Goal: Find specific page/section: Find specific page/section

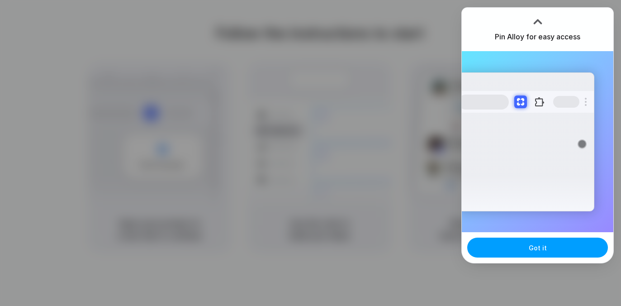
click at [553, 246] on button "Got it" at bounding box center [537, 247] width 141 height 20
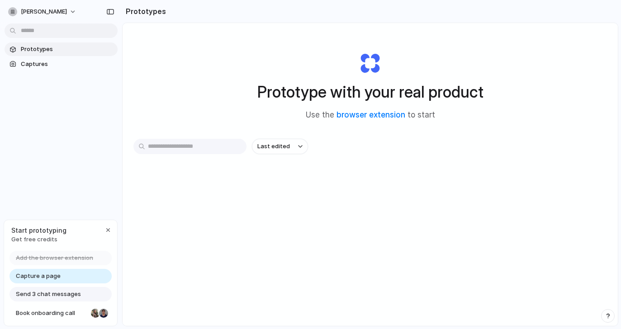
click at [63, 278] on link "Capture a page" at bounding box center [60, 276] width 102 height 14
click at [109, 228] on div "button" at bounding box center [107, 230] width 7 height 7
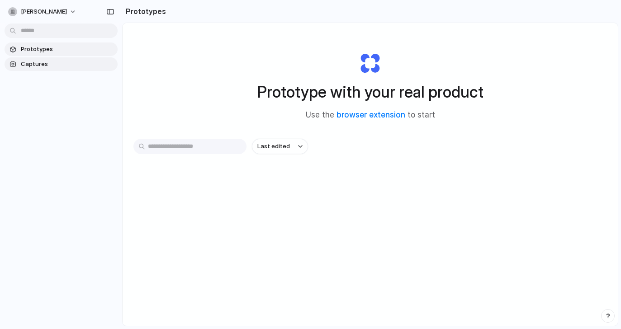
click at [38, 65] on span "Captures" at bounding box center [67, 64] width 93 height 9
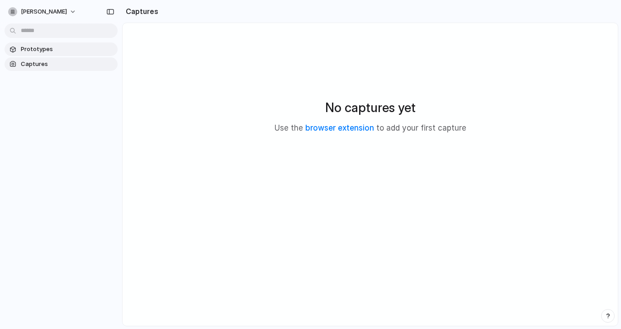
click at [45, 50] on span "Prototypes" at bounding box center [67, 49] width 93 height 9
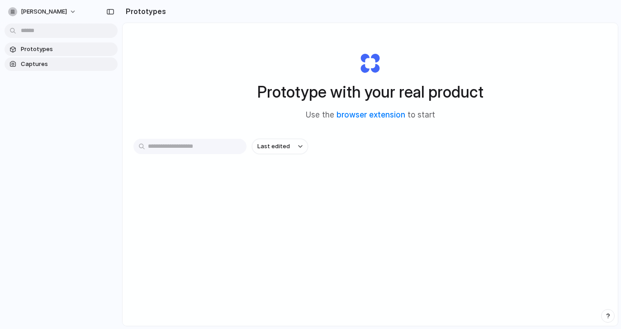
click at [42, 70] on link "Captures" at bounding box center [61, 64] width 113 height 14
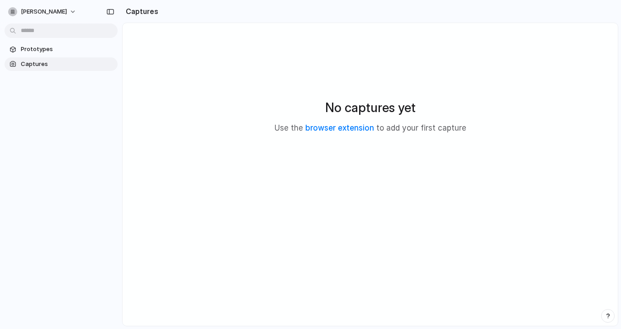
click at [49, 56] on section "Prototypes Captures" at bounding box center [61, 56] width 122 height 30
